Goal: Task Accomplishment & Management: Manage account settings

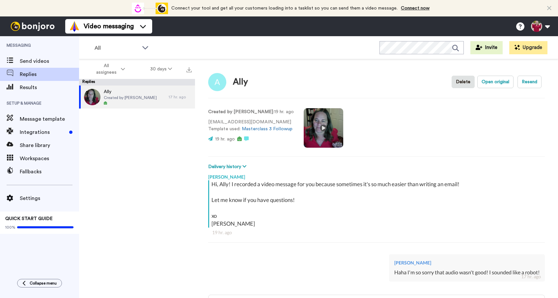
click at [34, 64] on span "Send videos" at bounding box center [49, 61] width 59 height 8
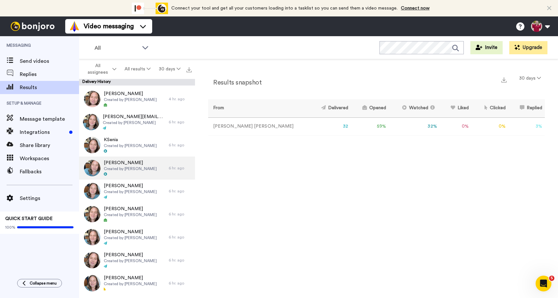
scroll to position [69, 0]
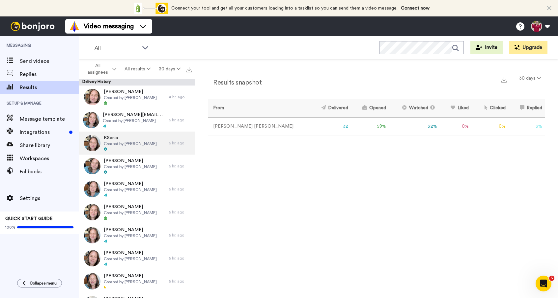
click at [114, 143] on span "Created by [PERSON_NAME]" at bounding box center [130, 143] width 53 height 5
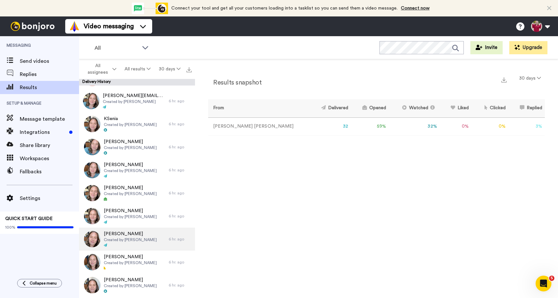
scroll to position [91, 0]
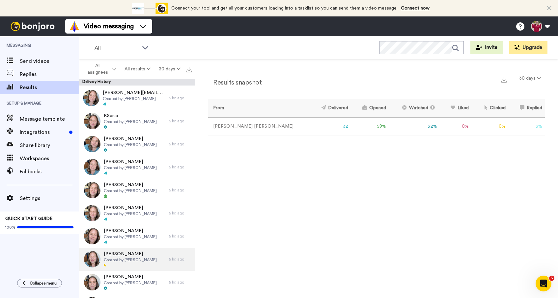
click at [103, 264] on div "[PERSON_NAME] Created by [PERSON_NAME]" at bounding box center [124, 259] width 90 height 23
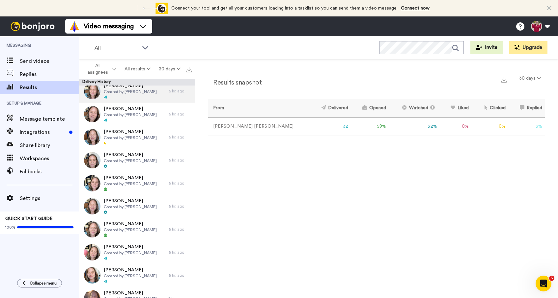
scroll to position [216, 0]
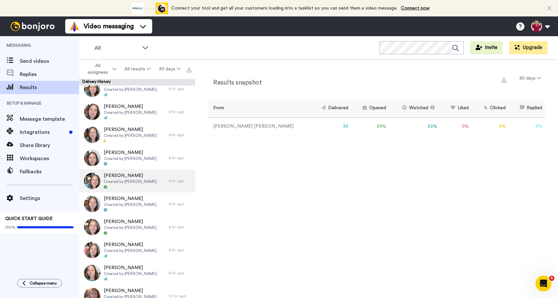
click at [112, 184] on span "Created by [PERSON_NAME]" at bounding box center [130, 181] width 53 height 5
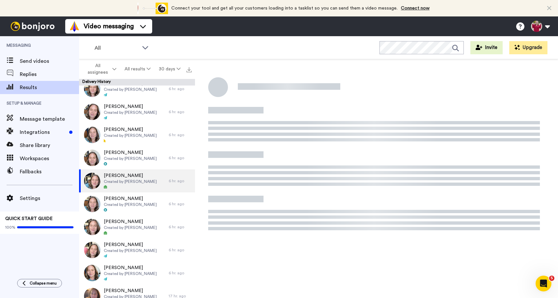
type textarea "x"
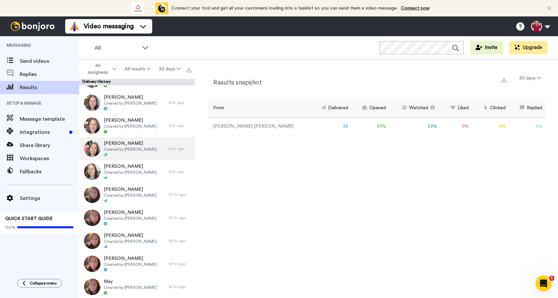
scroll to position [326, 0]
